Goal: Task Accomplishment & Management: Manage account settings

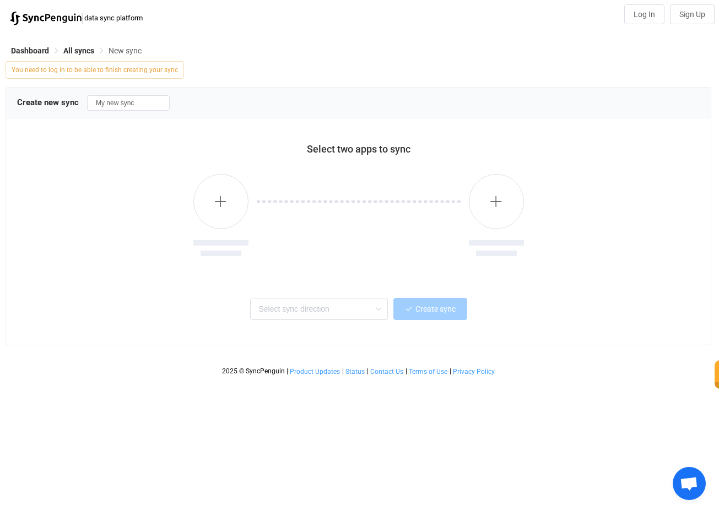
click at [61, 18] on img at bounding box center [46, 19] width 72 height 14
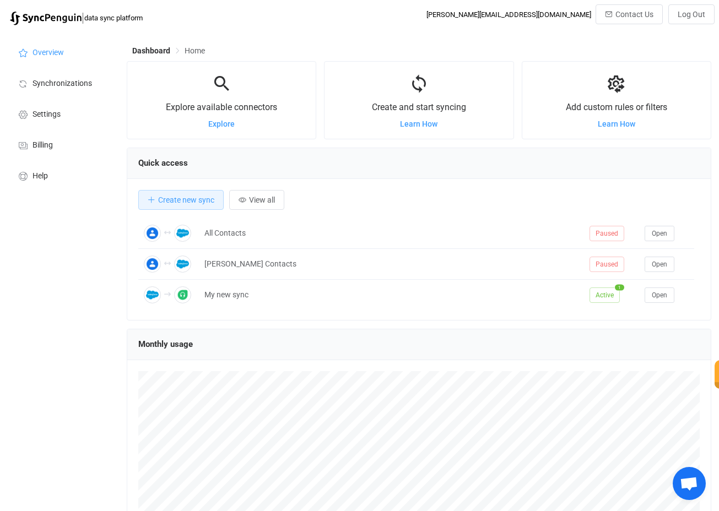
scroll to position [214, 584]
click at [146, 56] on div "Dashboard Home" at bounding box center [419, 53] width 584 height 17
click at [151, 47] on span "Dashboard" at bounding box center [151, 50] width 38 height 9
click at [198, 52] on span "Home" at bounding box center [194, 50] width 20 height 9
click at [195, 50] on span "Home" at bounding box center [194, 50] width 20 height 9
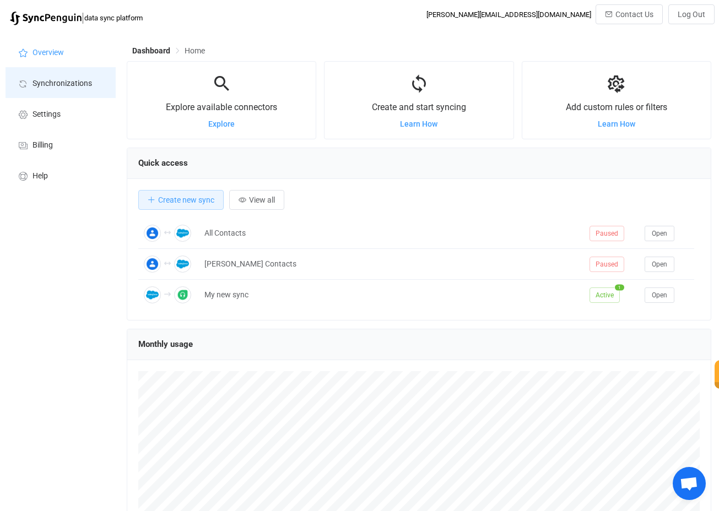
click at [80, 78] on li "Synchronizations" at bounding box center [61, 82] width 110 height 31
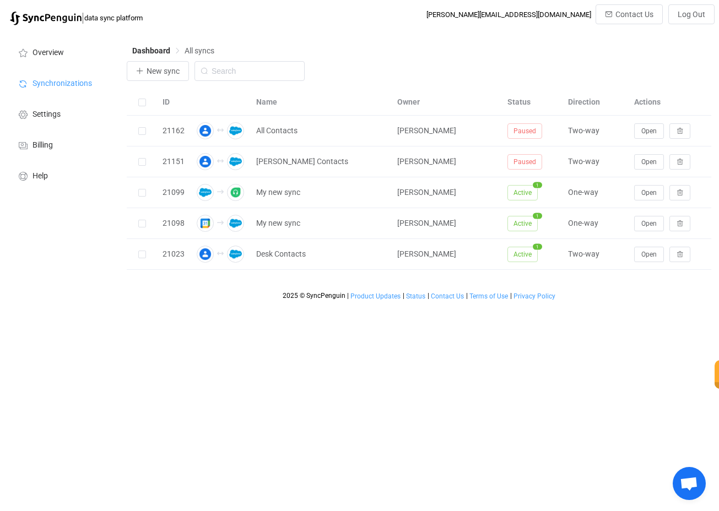
click at [375, 47] on div "Dashboard All syncs" at bounding box center [419, 53] width 584 height 17
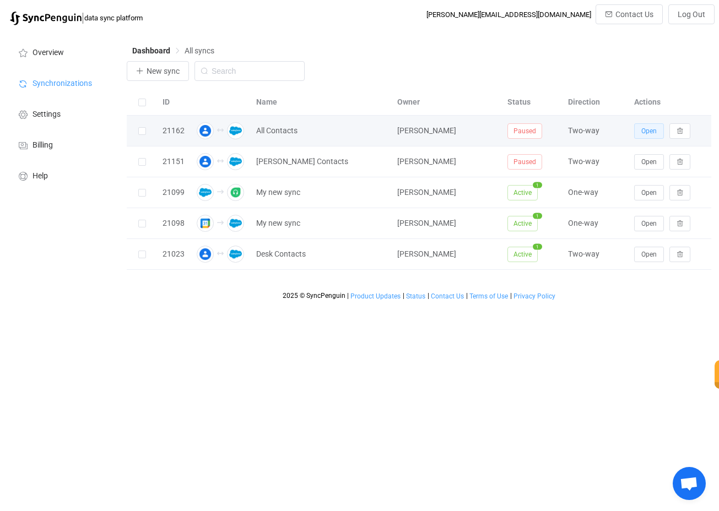
click at [638, 128] on button "Open" at bounding box center [649, 130] width 30 height 15
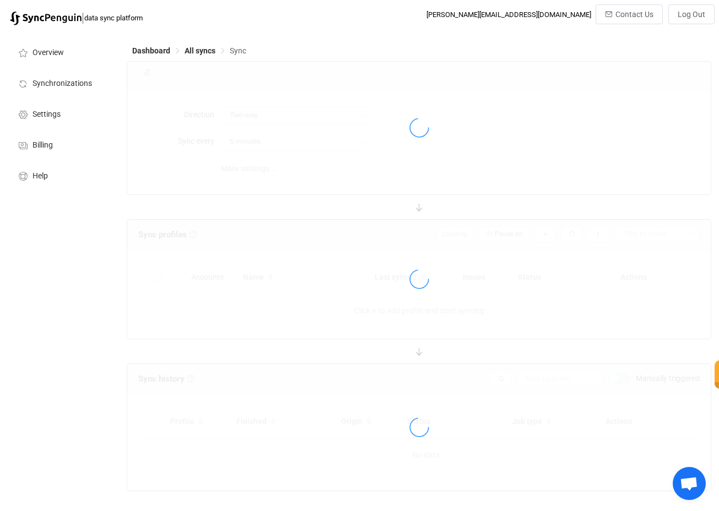
type input "10 minutes"
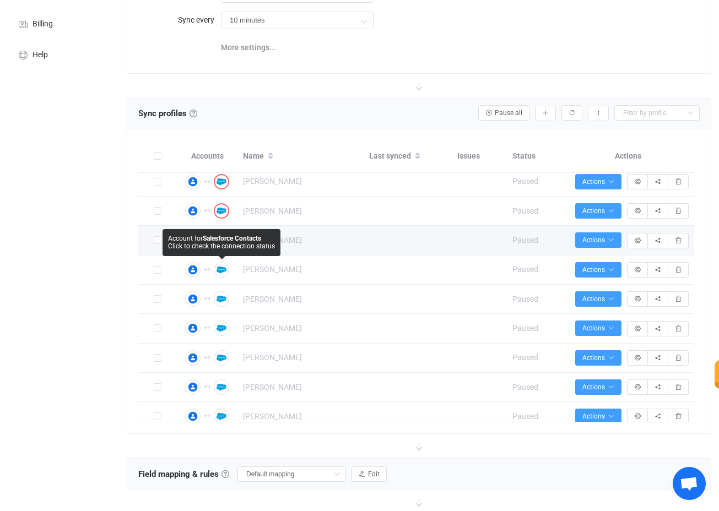
scroll to position [119, 0]
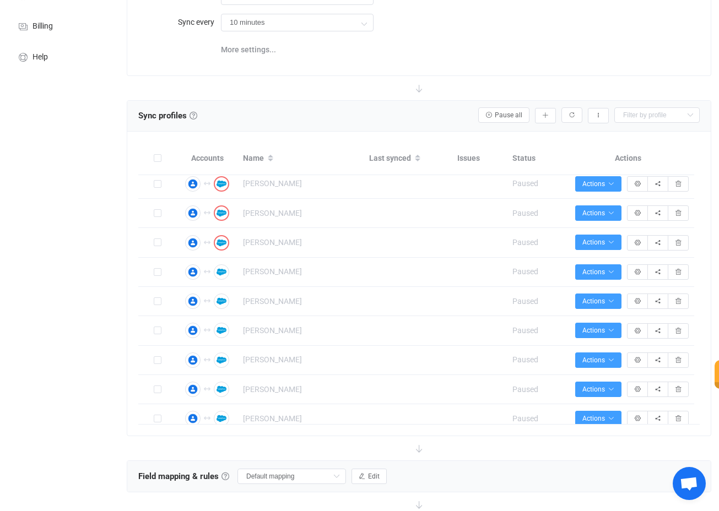
click at [99, 263] on div "Overview Synchronizations Settings Billing Help" at bounding box center [60, 296] width 121 height 768
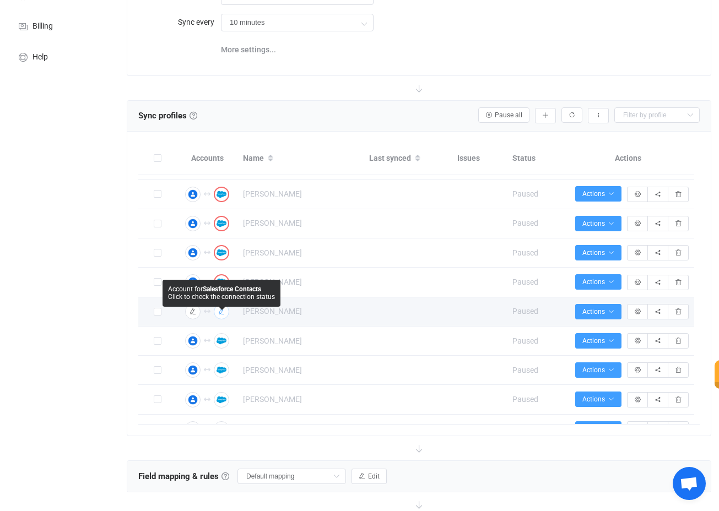
scroll to position [86, 0]
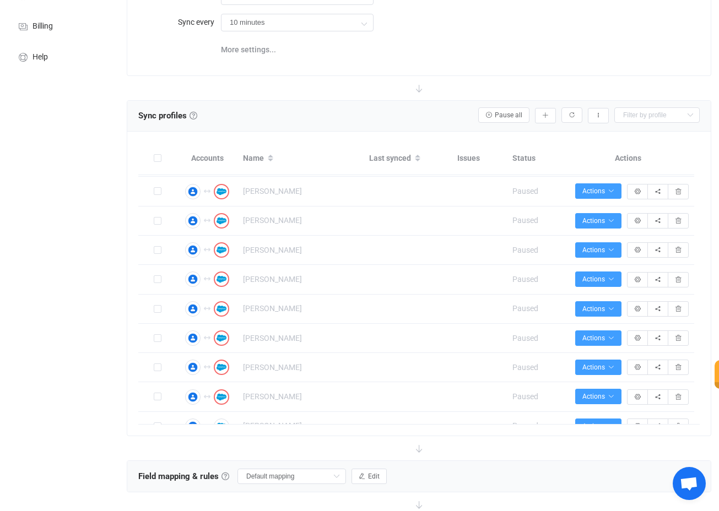
click at [86, 164] on div "Overview Synchronizations Settings Billing Help" at bounding box center [60, 296] width 121 height 768
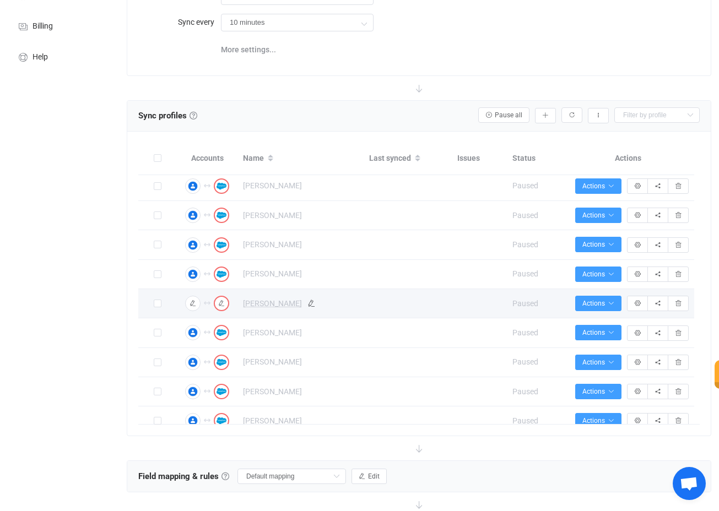
scroll to position [0, 0]
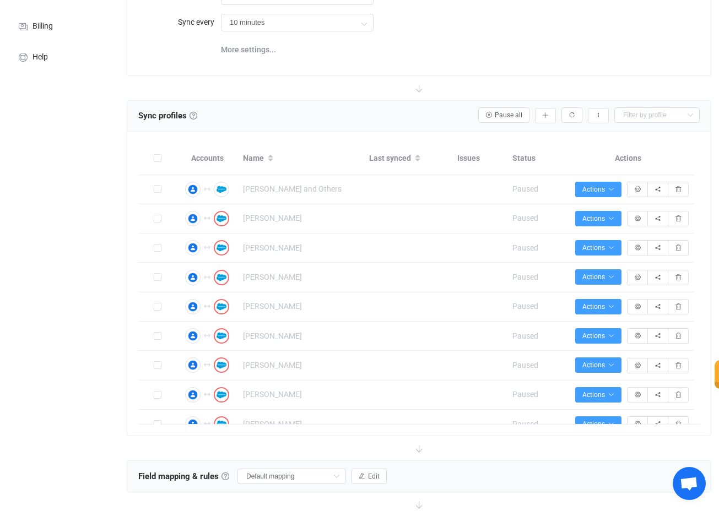
click at [412, 64] on div "Direction Two-way Two-way Google Salesforce Salesforce Google Sync every 10 min…" at bounding box center [418, 24] width 583 height 101
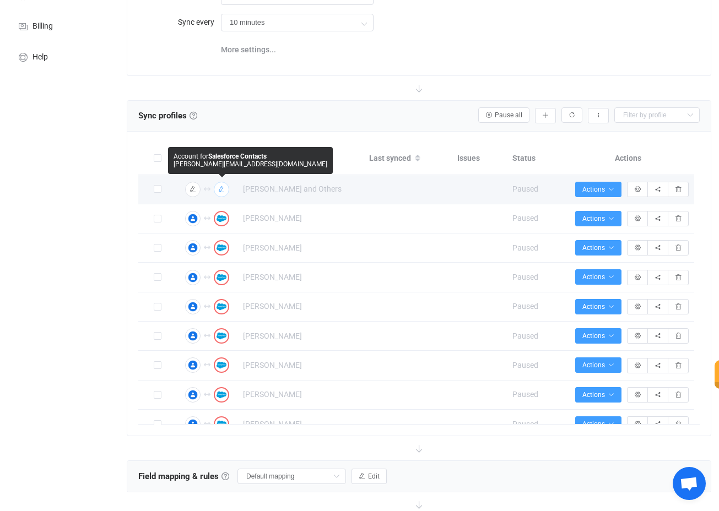
click at [223, 188] on icon "button" at bounding box center [221, 189] width 7 height 7
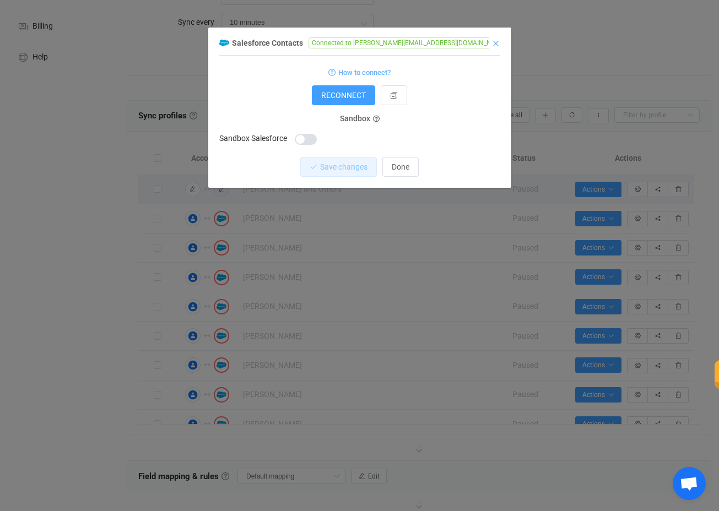
click at [494, 42] on icon "Close" at bounding box center [495, 43] width 9 height 9
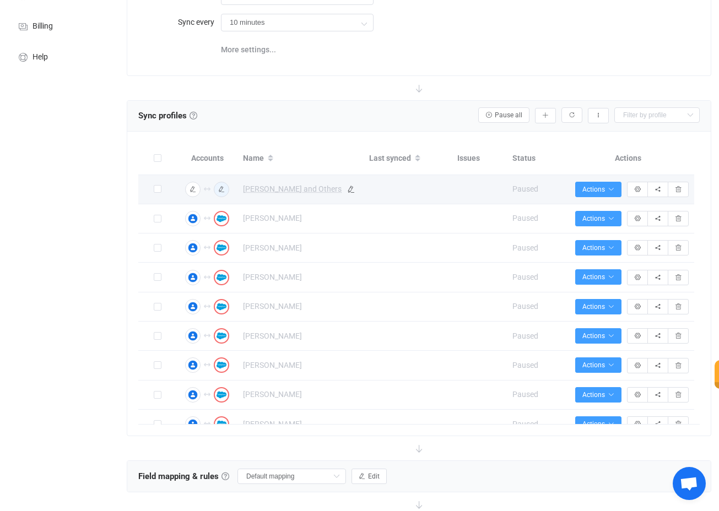
click at [269, 187] on span "[PERSON_NAME] and Others" at bounding box center [292, 189] width 99 height 13
type input "[PERSON_NAME] and Others"
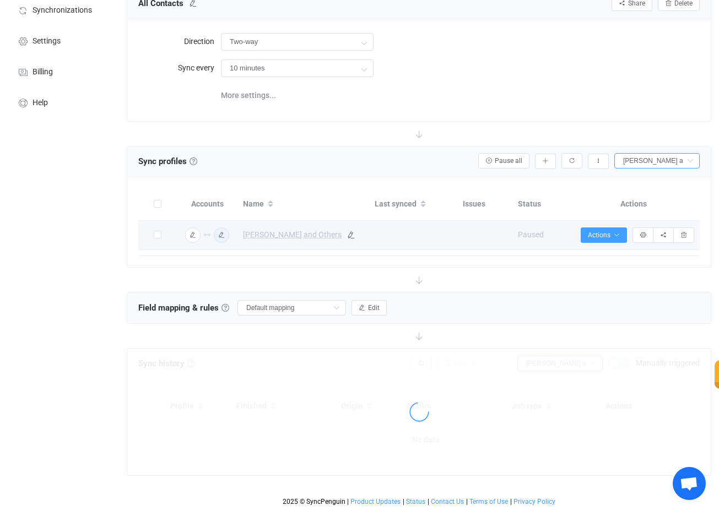
scroll to position [81, 0]
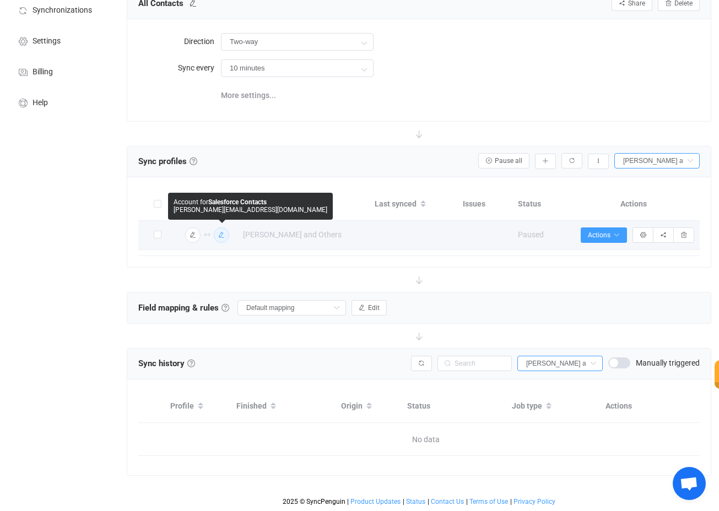
click at [224, 232] on icon "button" at bounding box center [221, 235] width 7 height 7
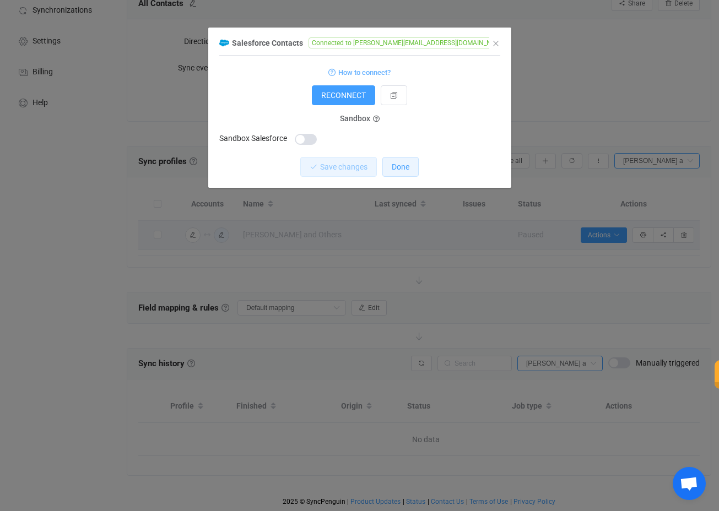
click at [396, 165] on span "Done" at bounding box center [401, 166] width 18 height 9
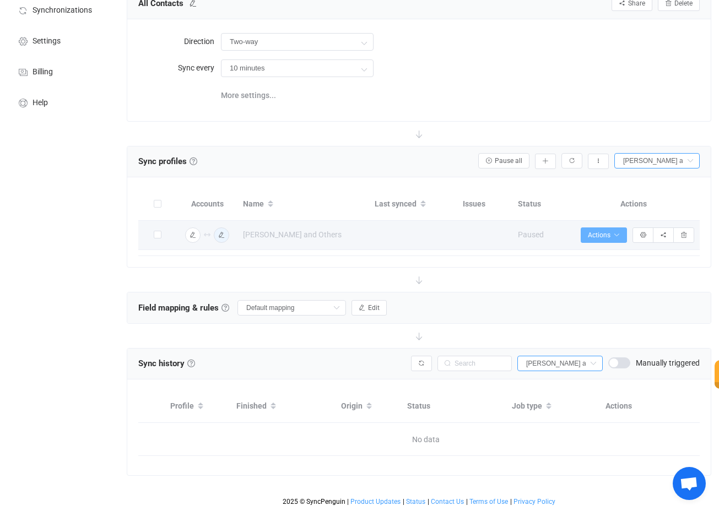
click at [613, 232] on icon "button" at bounding box center [616, 235] width 7 height 7
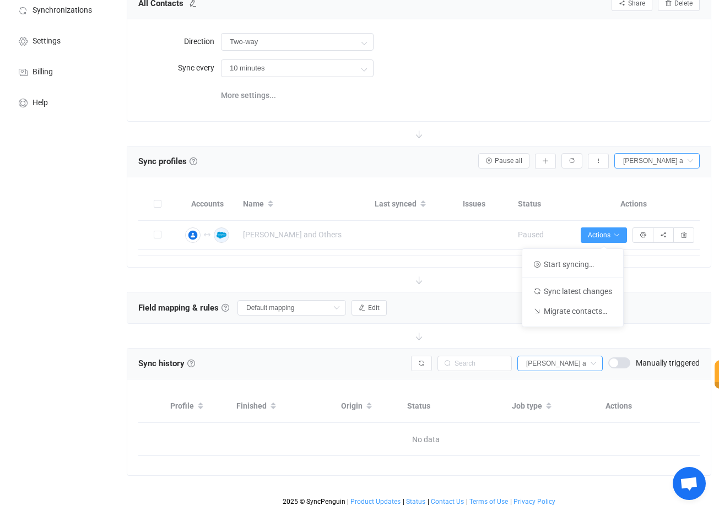
click at [466, 275] on div at bounding box center [419, 280] width 584 height 24
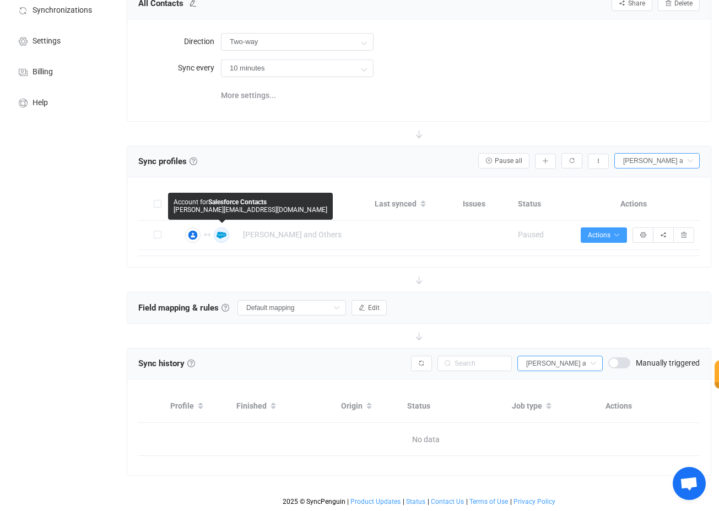
click at [221, 232] on icon "button" at bounding box center [221, 235] width 7 height 7
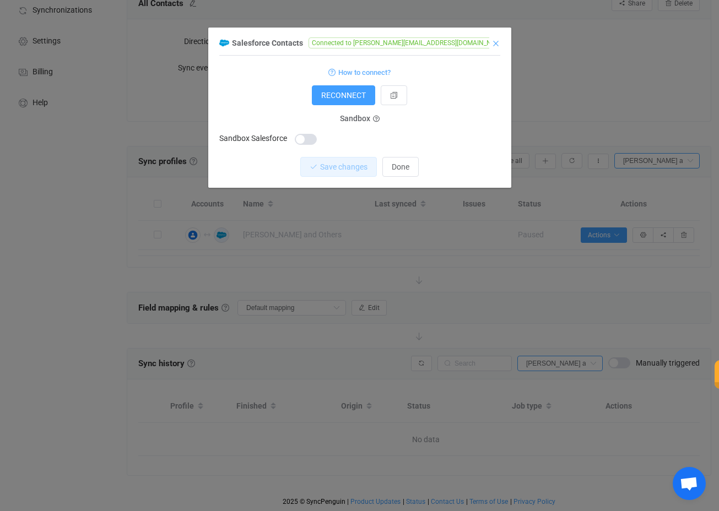
click at [492, 43] on icon "Close" at bounding box center [495, 43] width 9 height 9
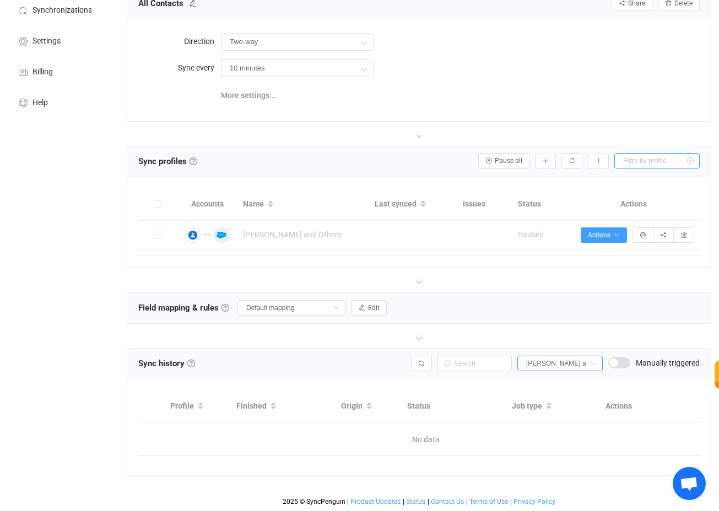
click at [667, 153] on input "text" at bounding box center [656, 160] width 85 height 15
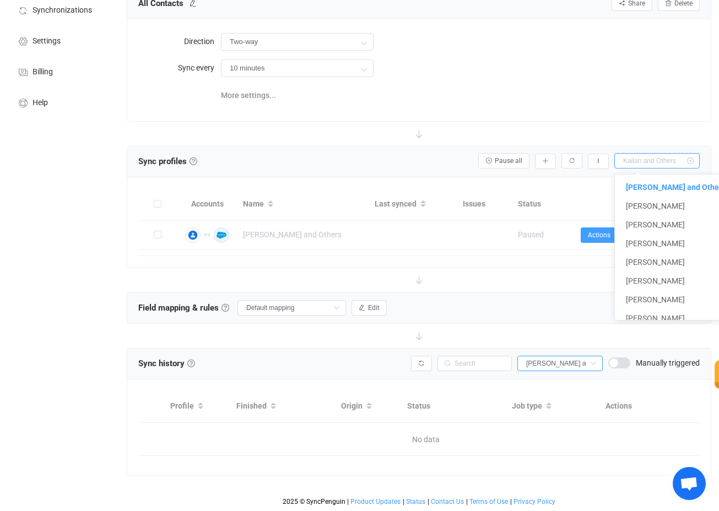
click at [667, 153] on input "text" at bounding box center [656, 160] width 85 height 15
type input "[PERSON_NAME] and Others"
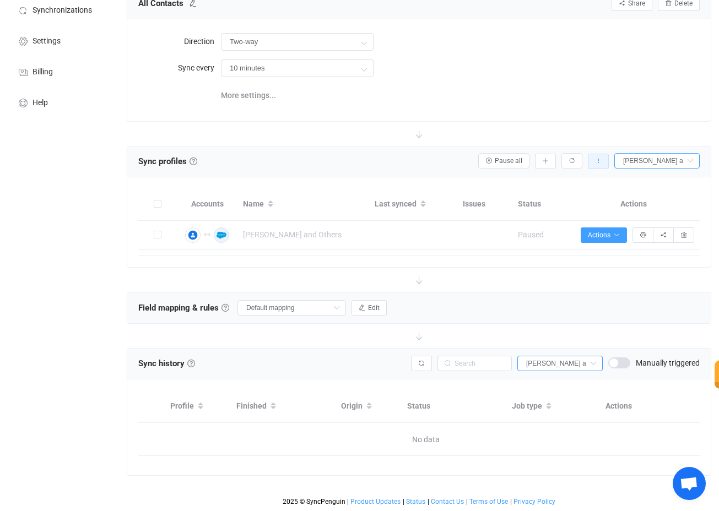
click at [599, 156] on button "button" at bounding box center [598, 161] width 21 height 15
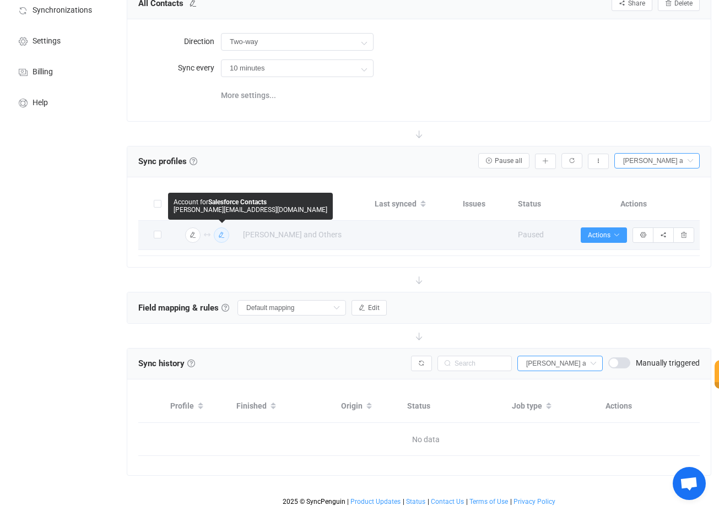
click at [221, 232] on icon "button" at bounding box center [221, 235] width 7 height 7
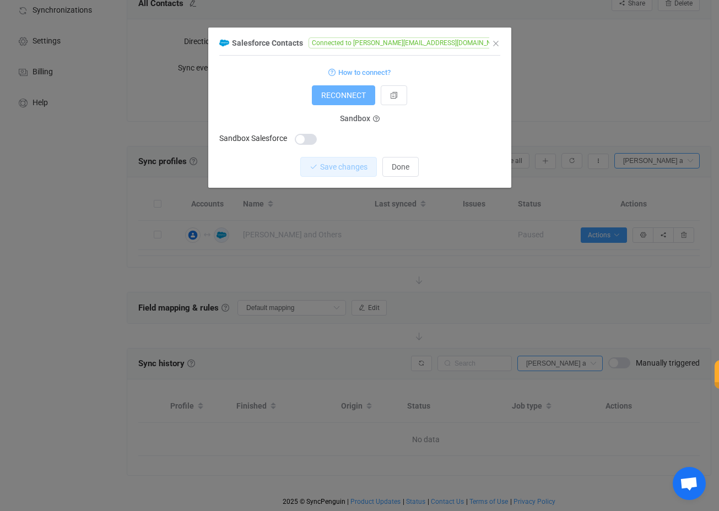
click at [350, 94] on span "RECONNECT" at bounding box center [343, 95] width 45 height 9
